Goal: Check status: Check status

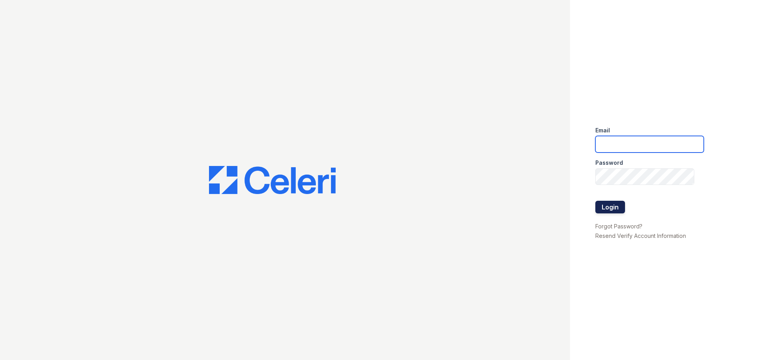
type input "[EMAIL_ADDRESS][DOMAIN_NAME]"
click at [611, 212] on button "Login" at bounding box center [610, 207] width 30 height 13
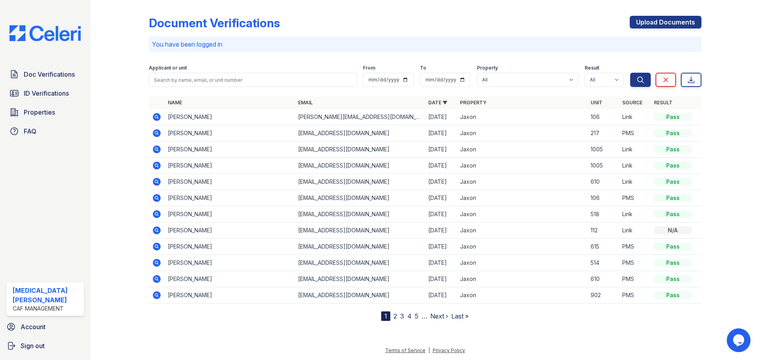
click at [157, 248] on icon at bounding box center [156, 246] width 9 height 9
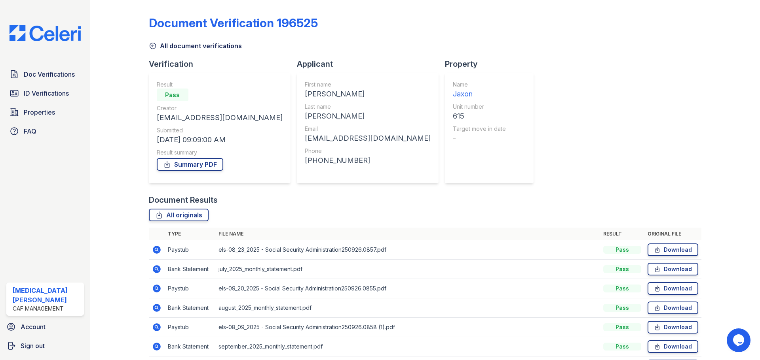
click at [147, 21] on div at bounding box center [126, 193] width 46 height 381
